Goal: Transaction & Acquisition: Book appointment/travel/reservation

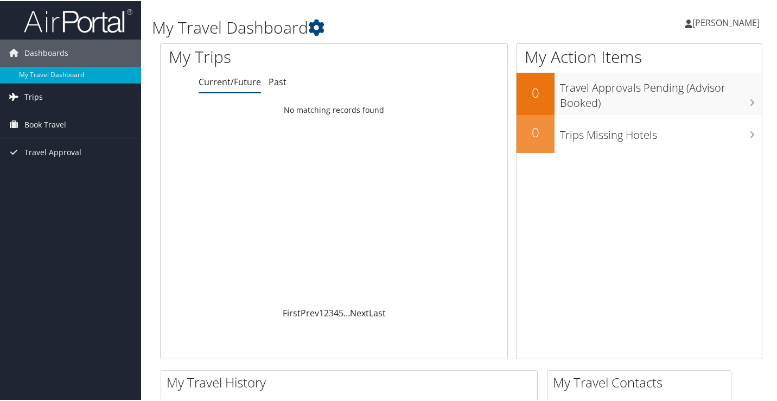
click at [42, 93] on link "Trips" at bounding box center [70, 95] width 141 height 27
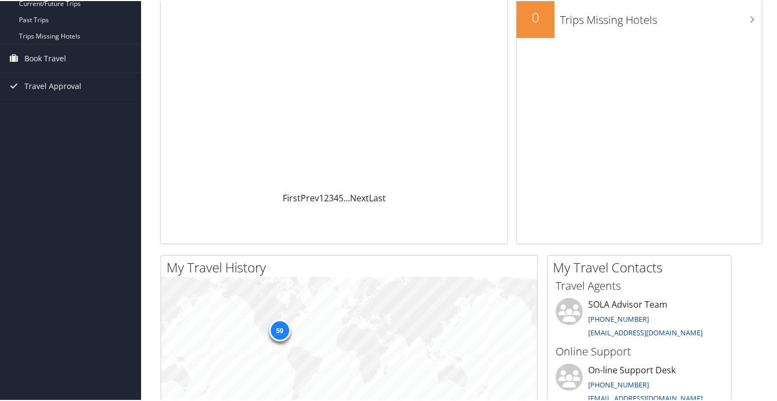
scroll to position [54, 0]
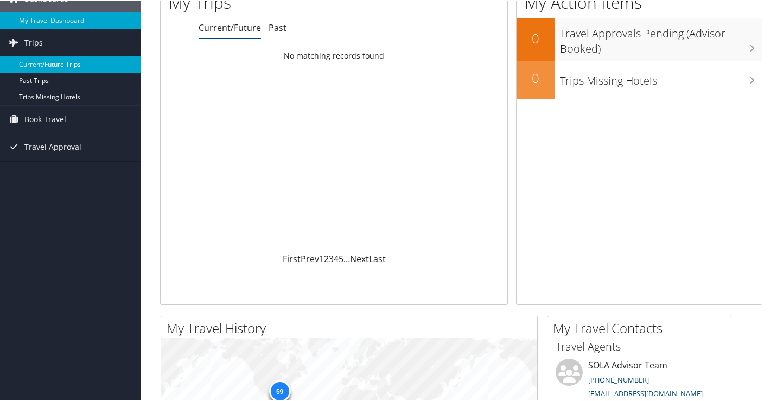
click at [60, 64] on link "Current/Future Trips" at bounding box center [70, 63] width 141 height 16
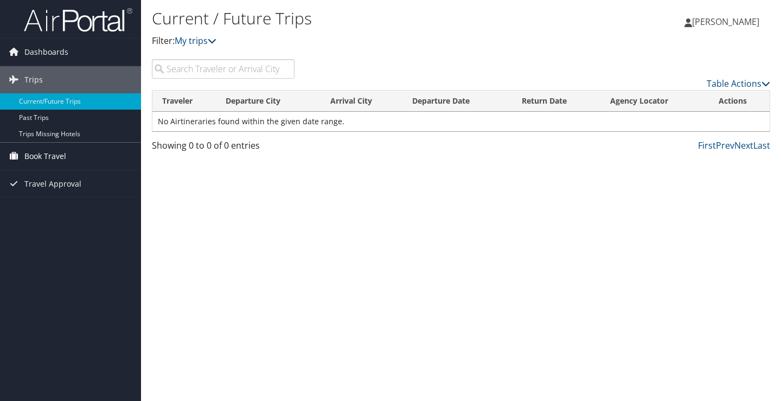
click at [54, 152] on span "Book Travel" at bounding box center [45, 156] width 42 height 27
click at [48, 151] on span "Book Travel" at bounding box center [45, 156] width 42 height 27
click at [44, 155] on span "Book Travel" at bounding box center [45, 156] width 42 height 27
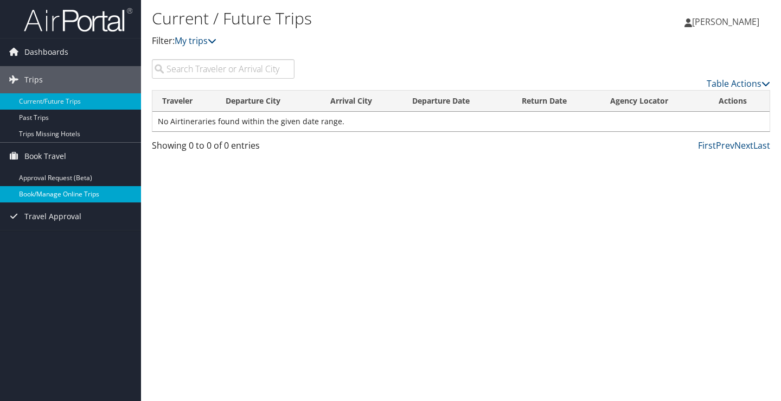
click at [69, 195] on link "Book/Manage Online Trips" at bounding box center [70, 194] width 141 height 16
